Goal: Find specific page/section: Find specific page/section

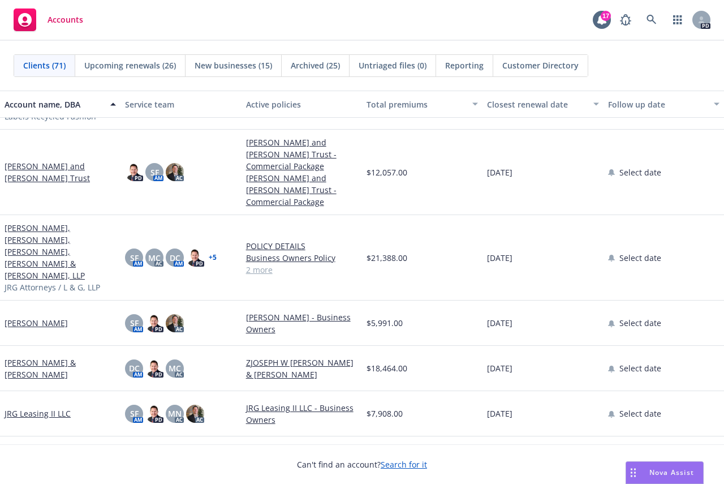
scroll to position [1584, 0]
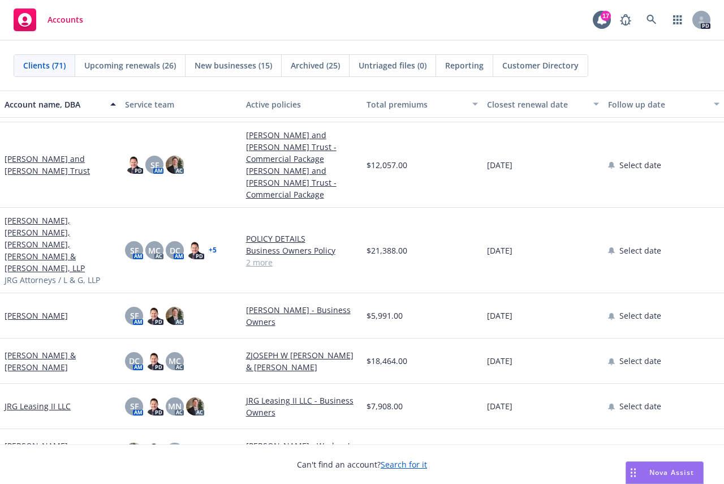
click at [54, 349] on link "[PERSON_NAME] & [PERSON_NAME]" at bounding box center [60, 361] width 111 height 24
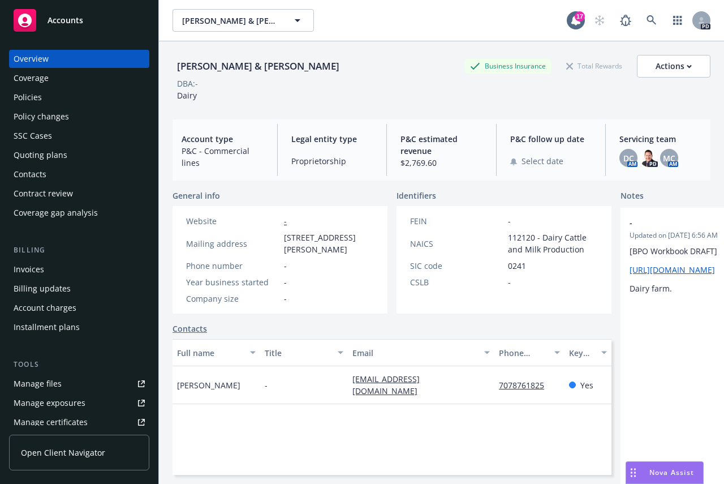
click at [33, 94] on div "Policies" at bounding box center [28, 97] width 28 height 18
